Goal: Complete application form

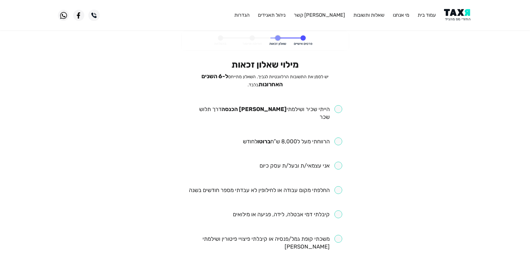
click at [331, 111] on li "הייתי שכיר ושילמתי [PERSON_NAME] הכנסה דרך תלוש שכר" at bounding box center [265, 113] width 154 height 16
click at [334, 108] on input "checkbox" at bounding box center [265, 113] width 154 height 16
checkbox input "true"
click at [337, 137] on input "checkbox" at bounding box center [292, 141] width 99 height 8
checkbox input "true"
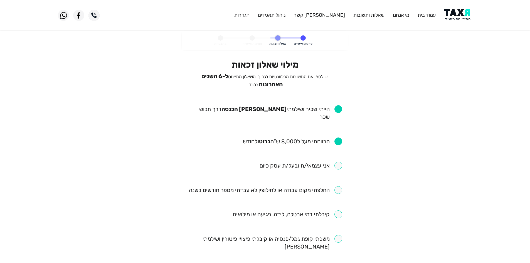
click at [332, 186] on input "checkbox" at bounding box center [265, 190] width 153 height 8
checkbox input "true"
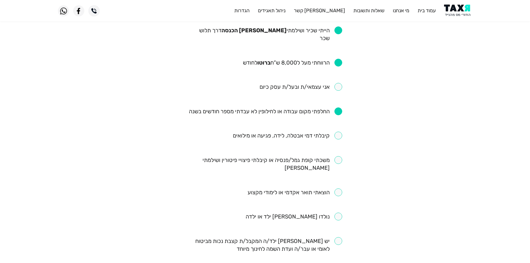
scroll to position [83, 0]
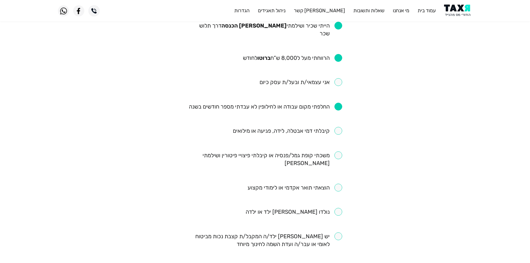
click at [336, 127] on input "checkbox" at bounding box center [287, 131] width 109 height 8
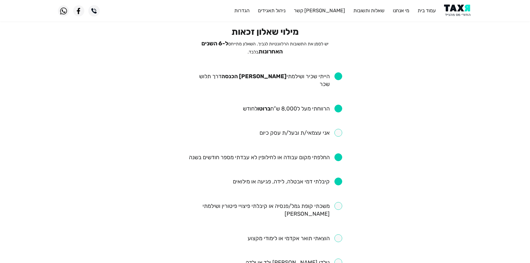
scroll to position [28, 0]
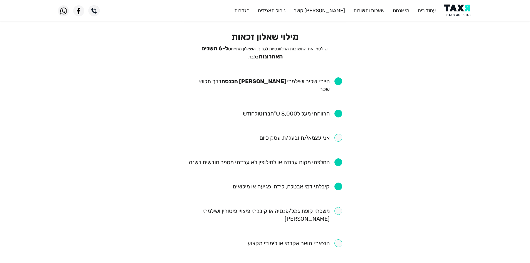
click at [339, 182] on input "checkbox" at bounding box center [287, 186] width 109 height 8
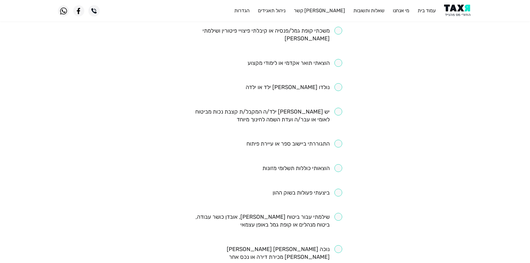
scroll to position [222, 0]
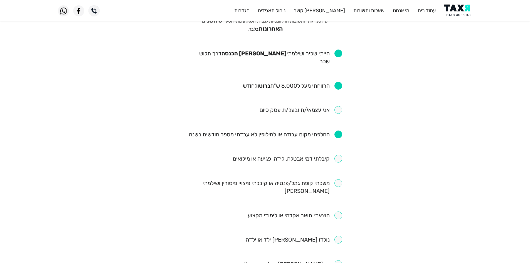
click at [337, 155] on input "checkbox" at bounding box center [287, 159] width 109 height 8
checkbox input "true"
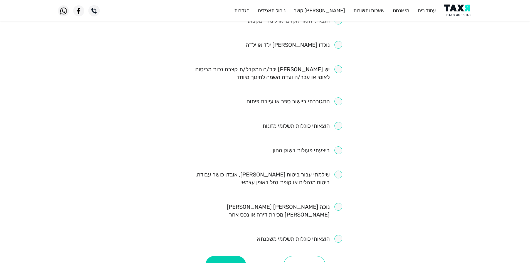
click at [325, 170] on input "checkbox" at bounding box center [265, 178] width 154 height 16
checkbox input "true"
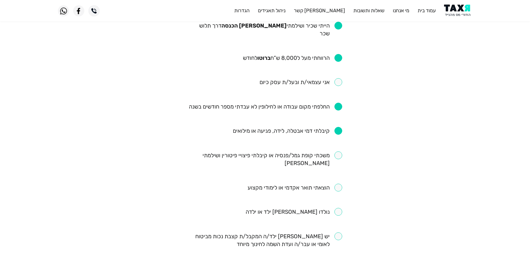
click at [333, 127] on input "checkbox" at bounding box center [287, 131] width 109 height 8
checkbox input "false"
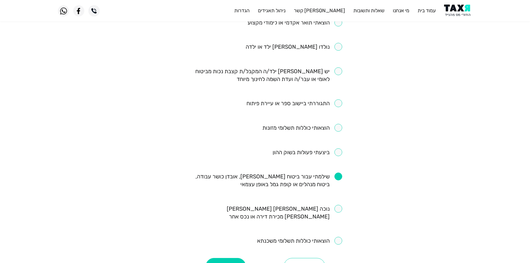
scroll to position [250, 0]
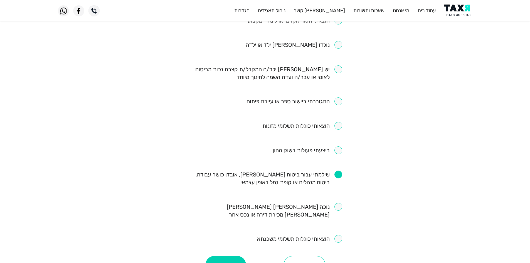
click at [313, 146] on input "checkbox" at bounding box center [306, 150] width 69 height 8
click at [311, 146] on input "checkbox" at bounding box center [306, 150] width 69 height 8
checkbox input "false"
click at [228, 256] on button "המשך" at bounding box center [225, 264] width 40 height 17
